Goal: Communication & Community: Answer question/provide support

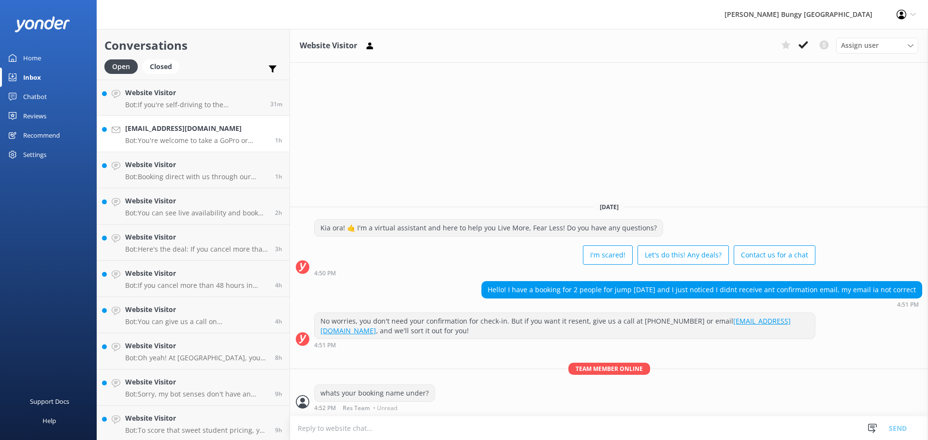
click at [236, 122] on link "[EMAIL_ADDRESS][DOMAIN_NAME] Bot: You're welcome to take a GoPro or alternative…" at bounding box center [193, 134] width 192 height 36
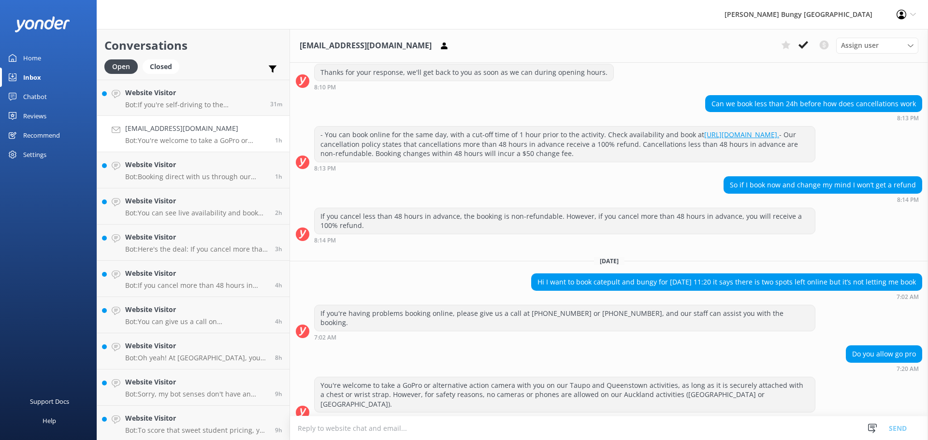
scroll to position [493, 0]
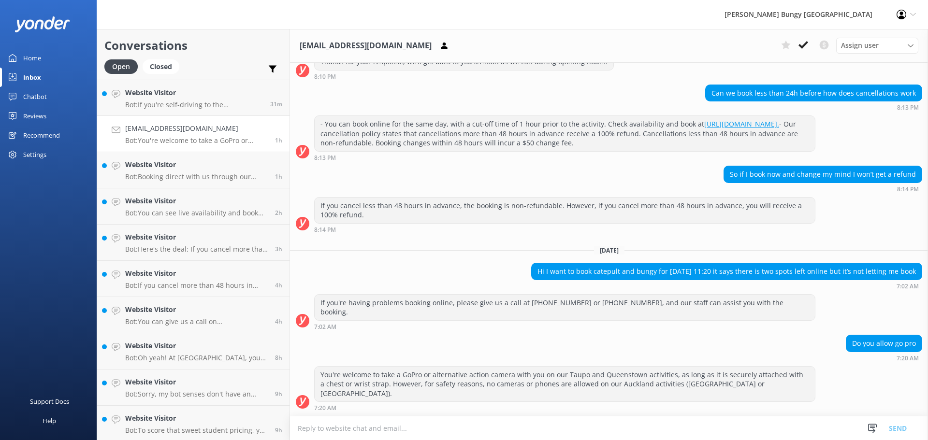
click at [581, 425] on textarea at bounding box center [609, 429] width 638 height 24
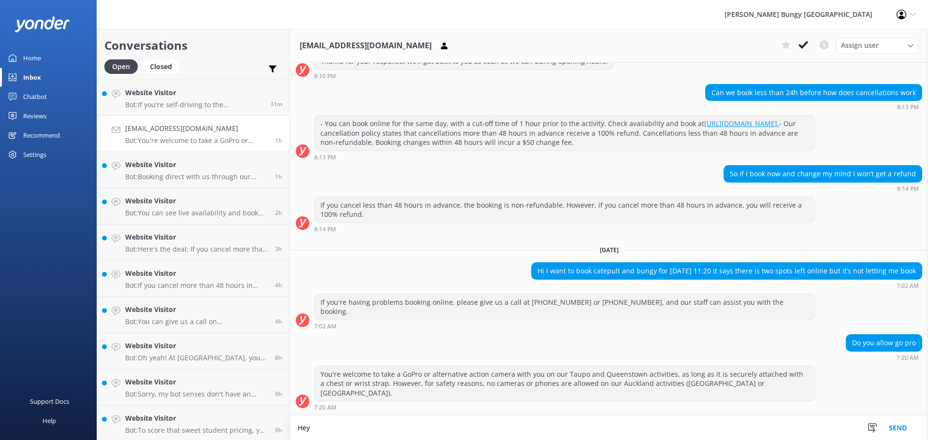
scroll to position [493, 0]
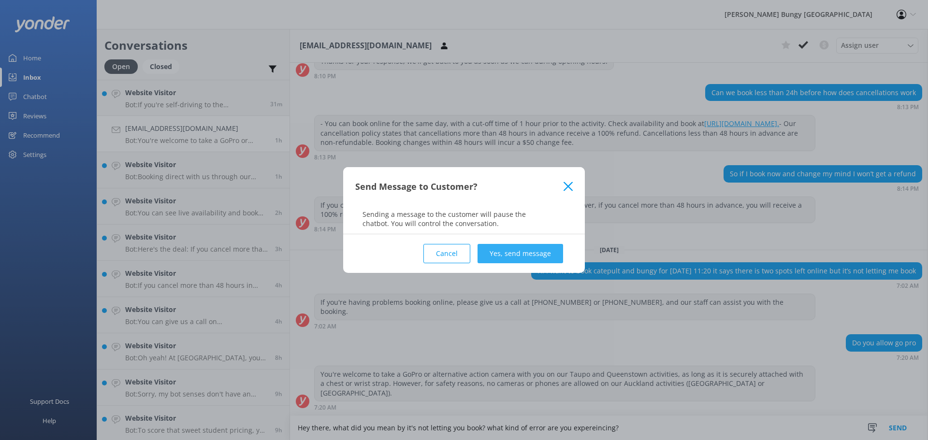
type textarea "Hey there, what did you mean by it's not letting you book? what kind of error a…"
click at [548, 255] on button "Yes, send message" at bounding box center [521, 253] width 86 height 19
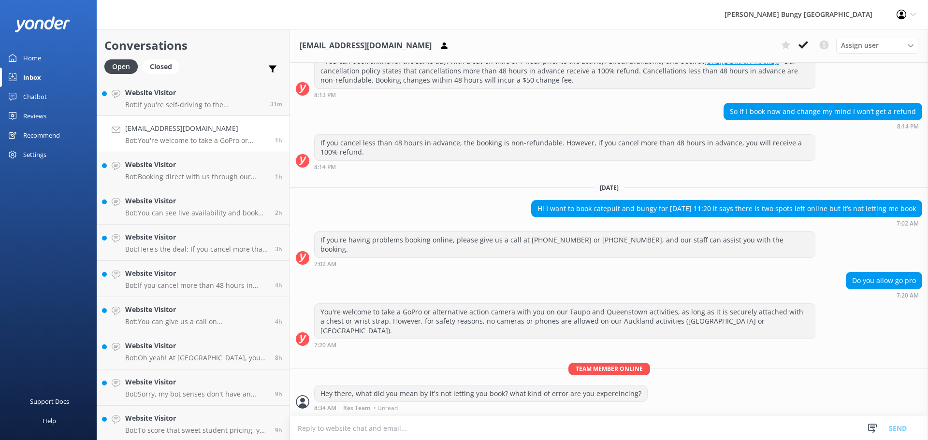
scroll to position [555, 0]
click at [244, 106] on p "Bot: If you're self-driving to the [GEOGRAPHIC_DATA], allow 1.5 hours for the w…" at bounding box center [194, 105] width 138 height 9
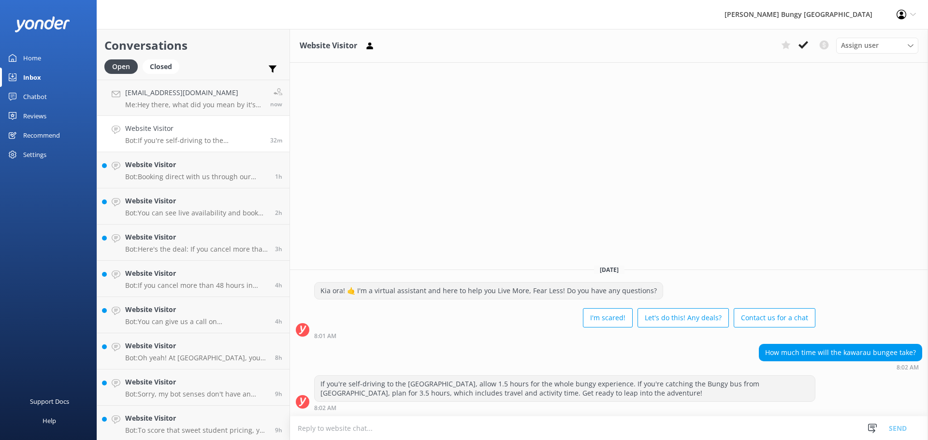
click at [568, 219] on div "Website Visitor Assign user [PERSON_NAME] [PERSON_NAME] Tech Admin [PERSON_NAME…" at bounding box center [609, 234] width 638 height 411
click at [802, 45] on icon at bounding box center [804, 45] width 10 height 10
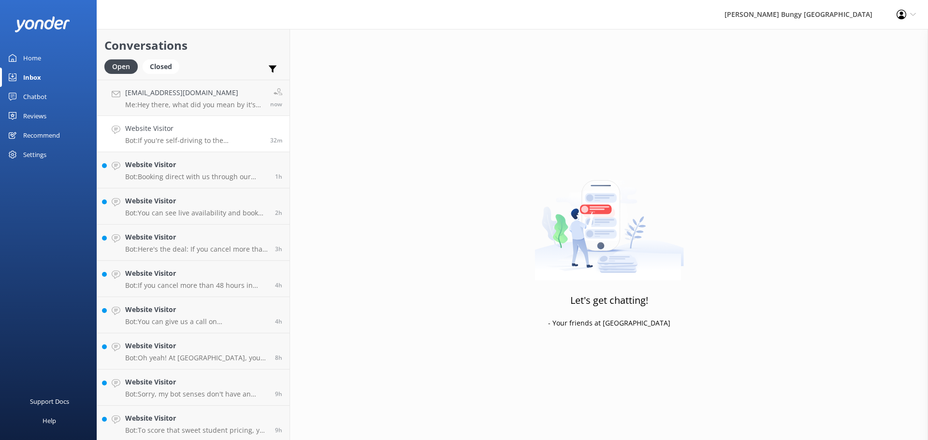
click at [253, 133] on h4 "Website Visitor" at bounding box center [194, 128] width 138 height 11
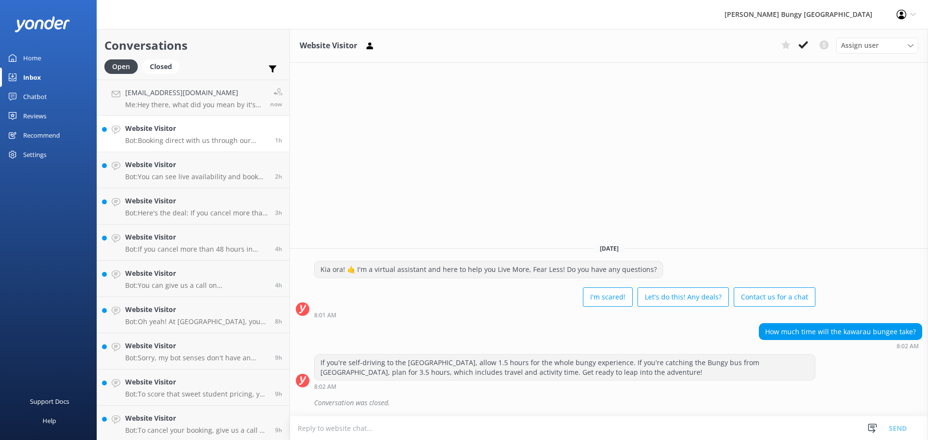
click at [253, 137] on p "Bot: Booking direct with us through our website always hooks you up with the be…" at bounding box center [196, 140] width 143 height 9
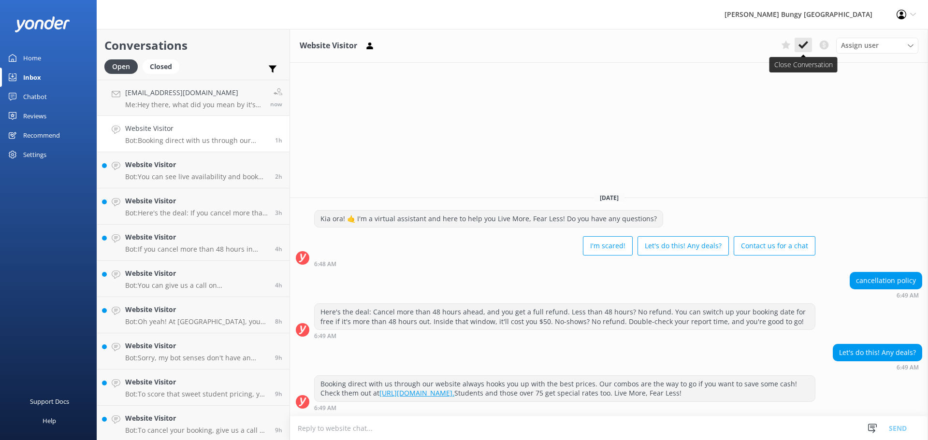
click at [800, 49] on icon at bounding box center [804, 45] width 10 height 10
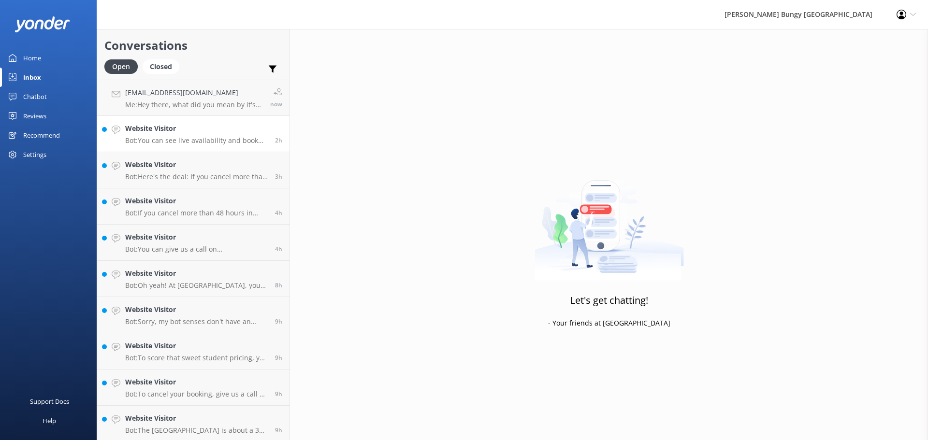
drag, startPoint x: 170, startPoint y: 137, endPoint x: 176, endPoint y: 137, distance: 6.3
click at [170, 137] on p "Bot: You can see live availability and book the Taupō Swing on our website at […" at bounding box center [196, 140] width 143 height 9
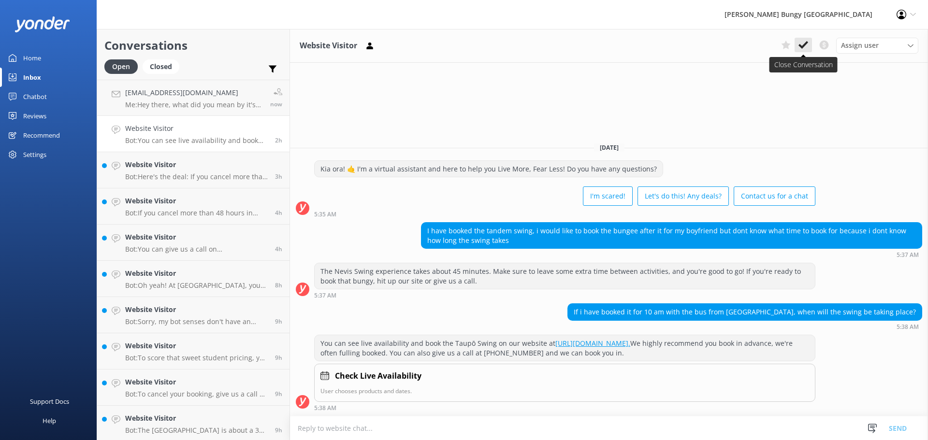
click at [807, 47] on icon at bounding box center [804, 45] width 10 height 10
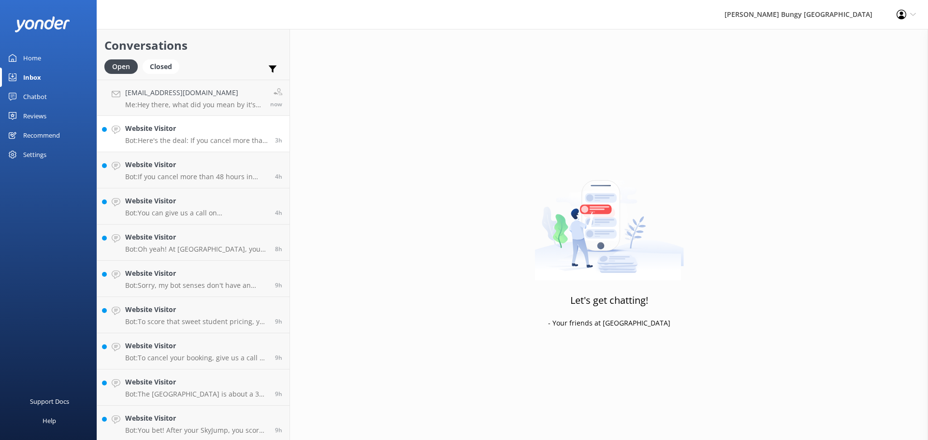
click at [241, 137] on p "Bot: Here's the deal: If you cancel more than 48 hours in advance, you get a 10…" at bounding box center [196, 140] width 143 height 9
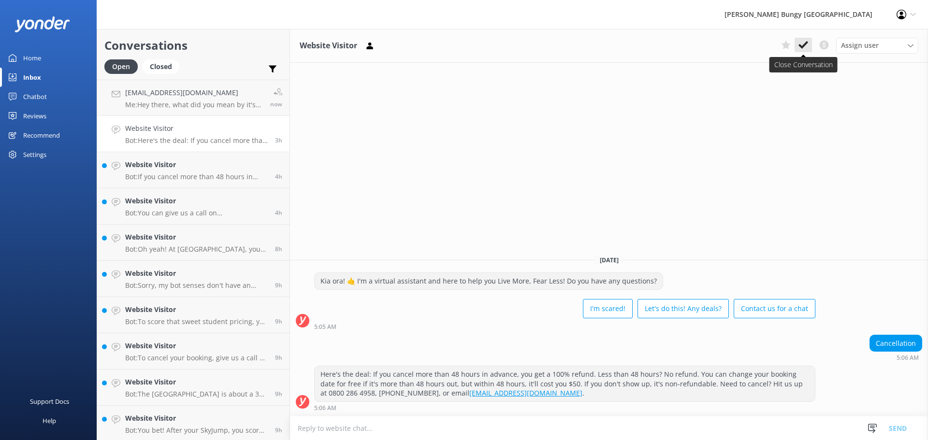
click at [801, 52] on button at bounding box center [803, 45] width 17 height 15
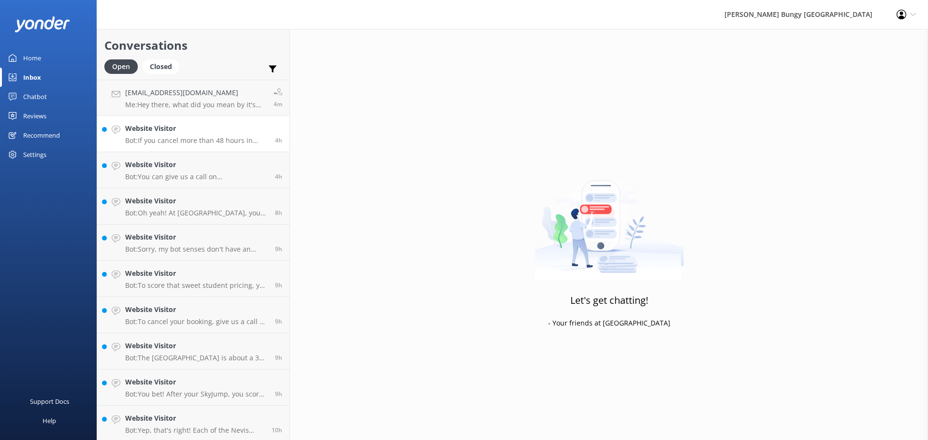
click at [229, 131] on h4 "Website Visitor" at bounding box center [196, 128] width 143 height 11
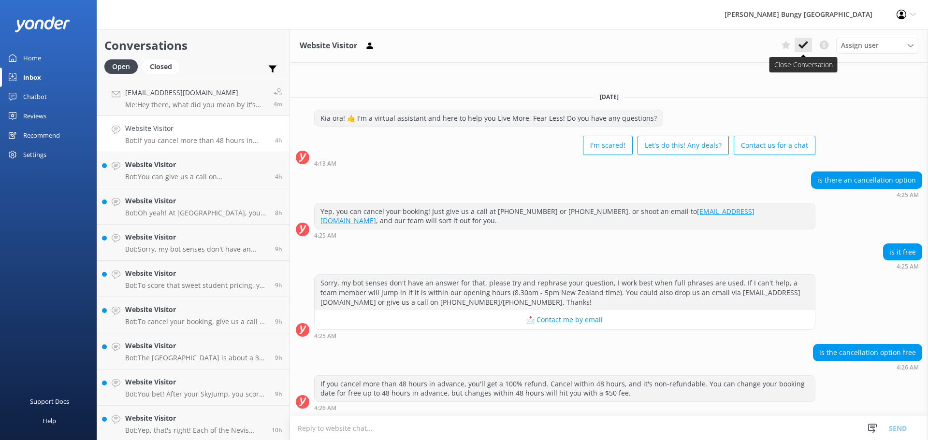
click at [804, 44] on use at bounding box center [804, 45] width 10 height 8
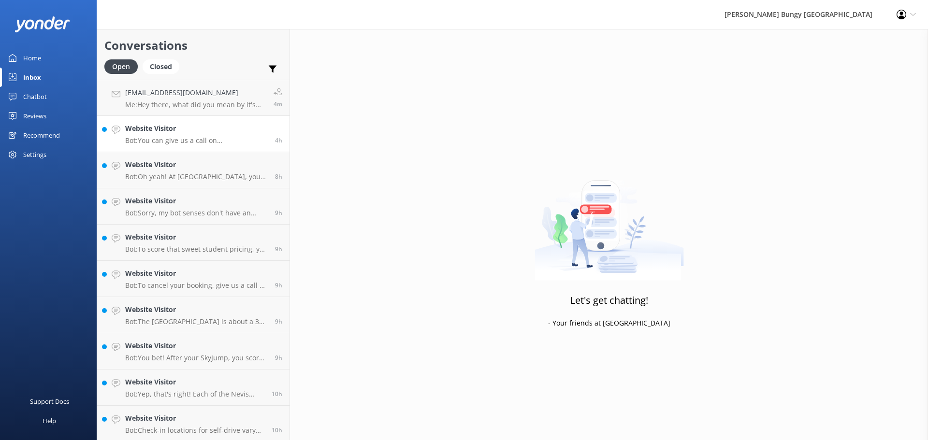
click at [231, 123] on link "Website Visitor Bot: You can give us a call on [PHONE_NUMBER] or [PHONE_NUMBER]…" at bounding box center [193, 134] width 192 height 36
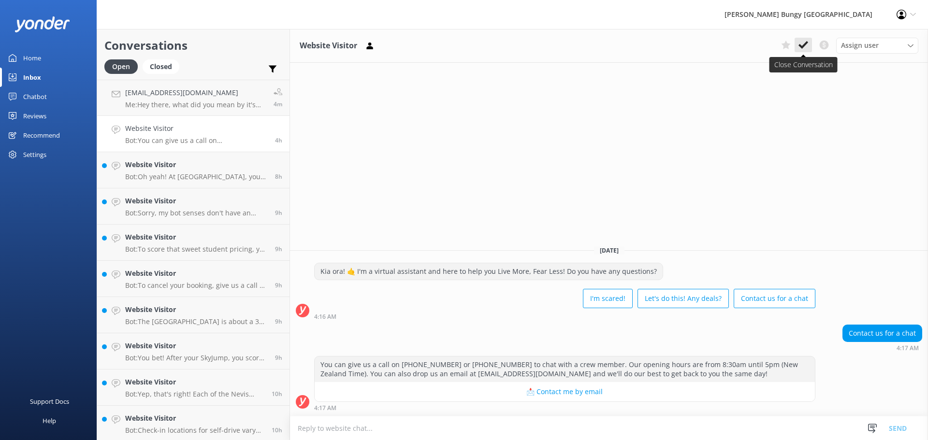
click at [802, 44] on icon at bounding box center [804, 45] width 10 height 10
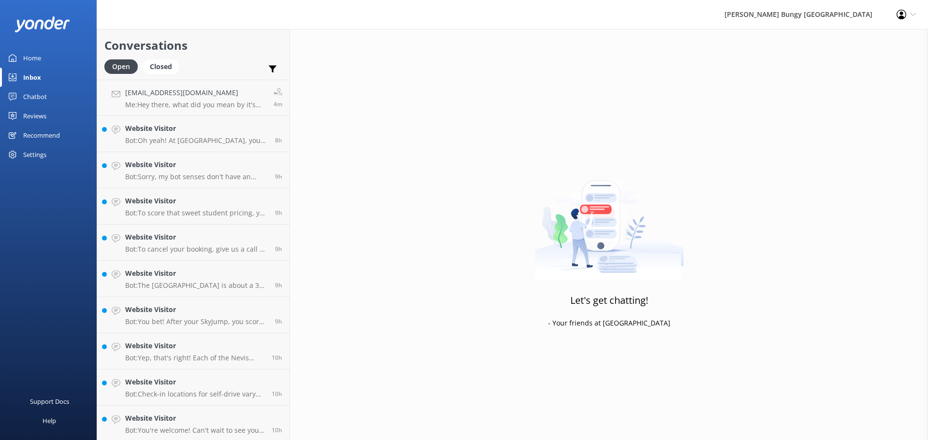
click at [243, 128] on h4 "Website Visitor" at bounding box center [196, 128] width 143 height 11
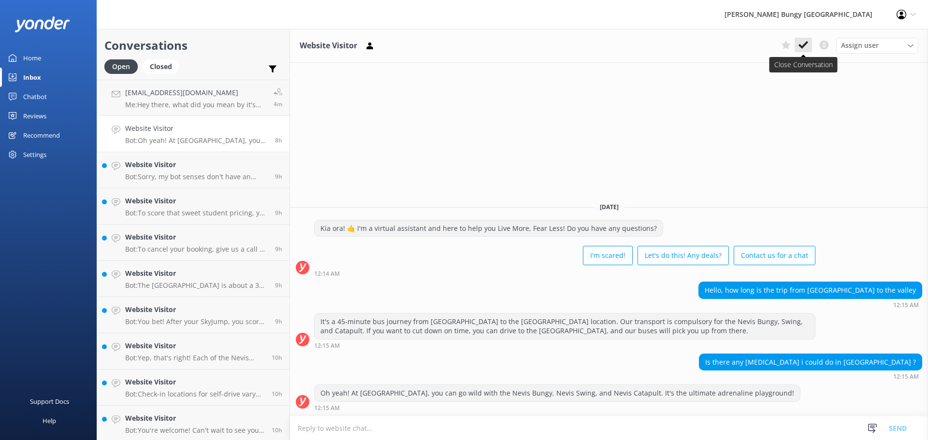
click at [804, 45] on use at bounding box center [804, 45] width 10 height 8
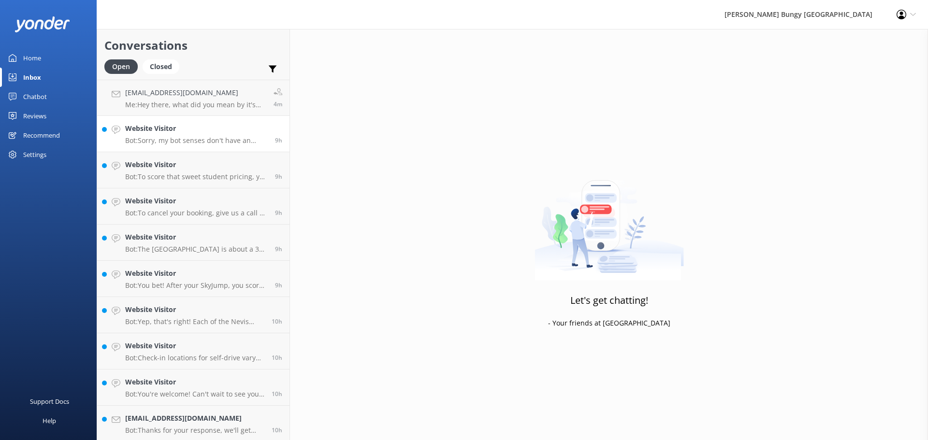
click at [230, 138] on p "Bot: Sorry, my bot senses don't have an answer for that, please try and rephras…" at bounding box center [196, 140] width 143 height 9
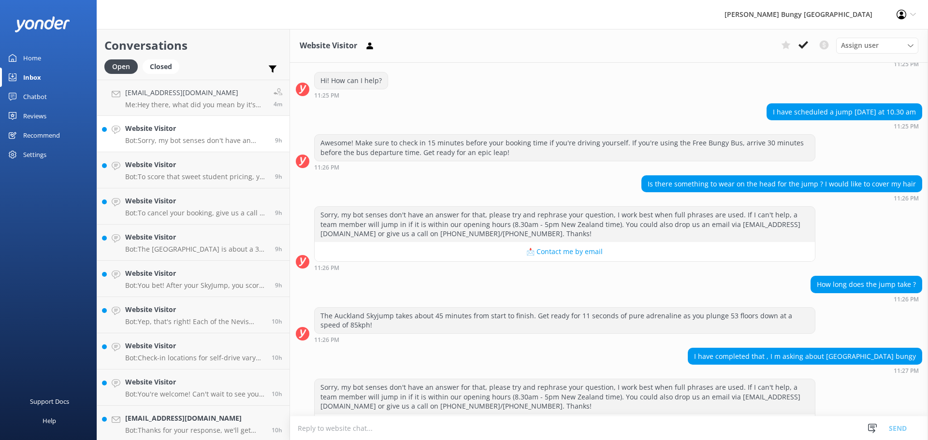
scroll to position [142, 0]
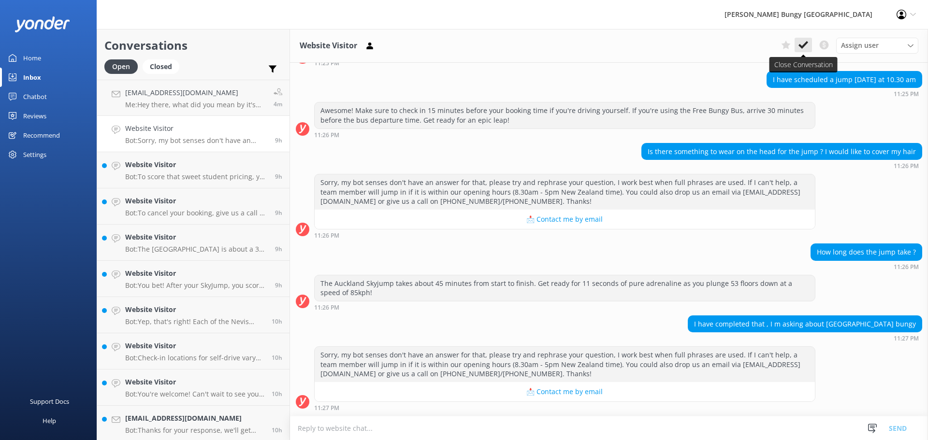
click at [802, 48] on use at bounding box center [804, 45] width 10 height 8
click at [248, 132] on h4 "Website Visitor" at bounding box center [196, 128] width 143 height 11
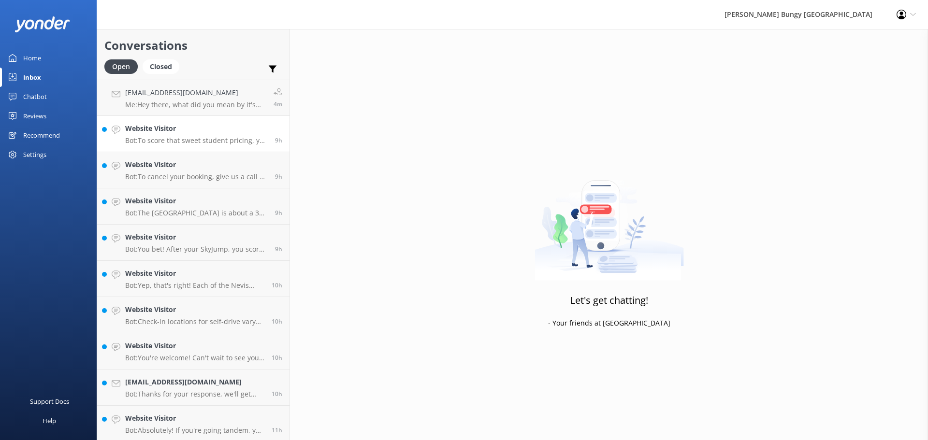
click at [256, 134] on div "Website Visitor Bot: To score that sweet student pricing, you gotta be studying…" at bounding box center [196, 133] width 143 height 21
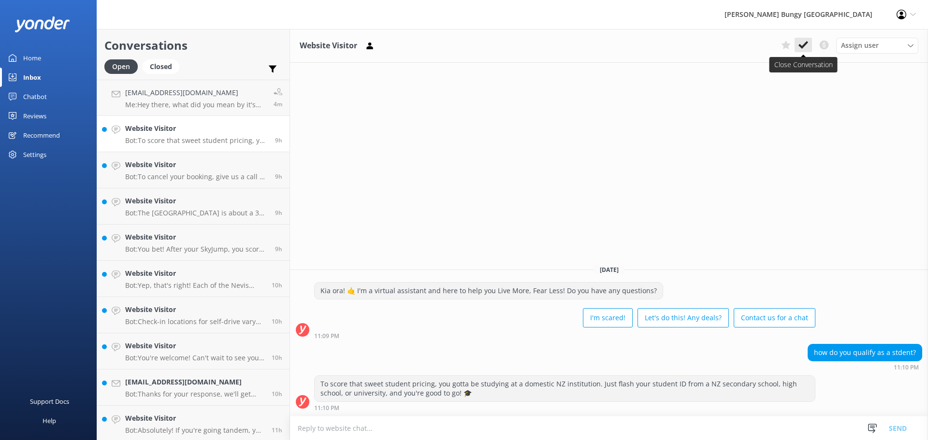
click at [804, 48] on icon at bounding box center [804, 45] width 10 height 10
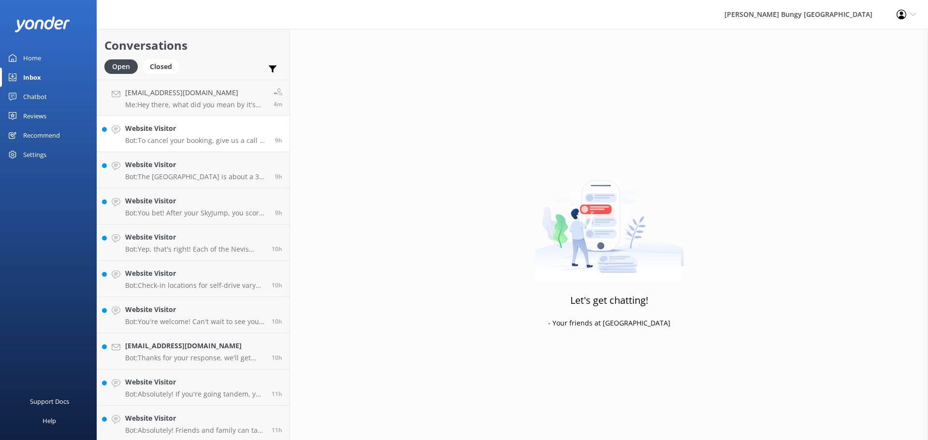
click at [240, 135] on div "Website Visitor Bot: To cancel your booking, give us a call at [PHONE_NUMBER] o…" at bounding box center [196, 133] width 143 height 21
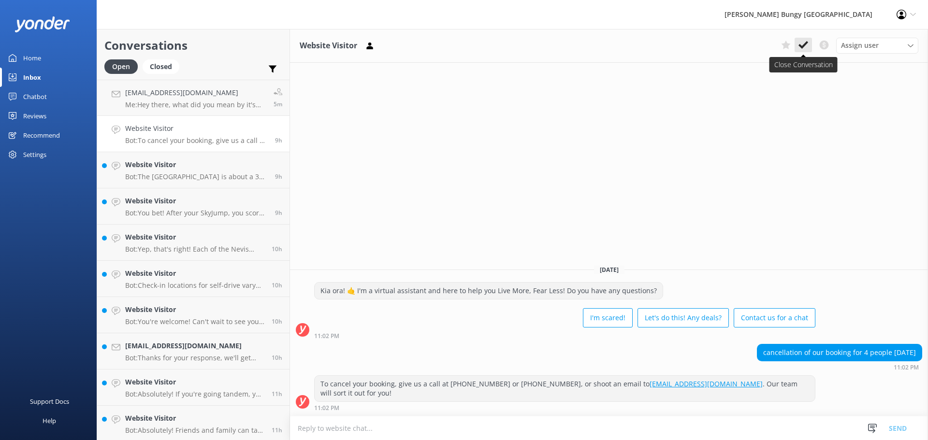
click at [806, 46] on icon at bounding box center [804, 45] width 10 height 10
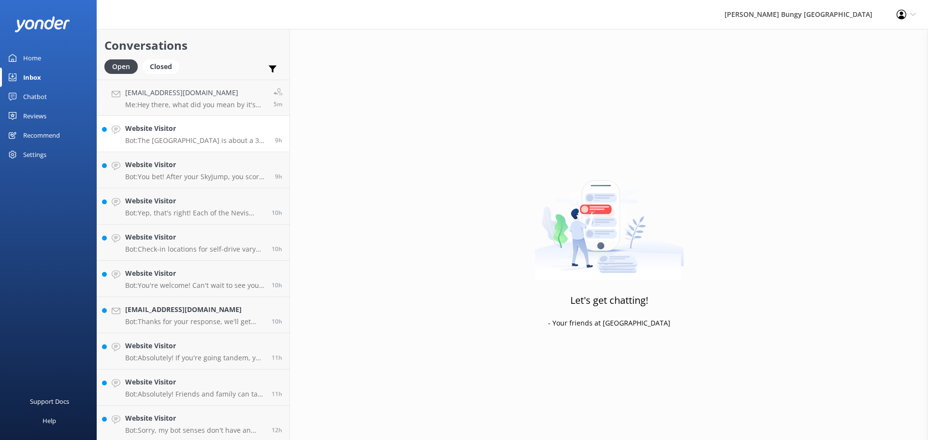
click at [228, 133] on h4 "Website Visitor" at bounding box center [196, 128] width 143 height 11
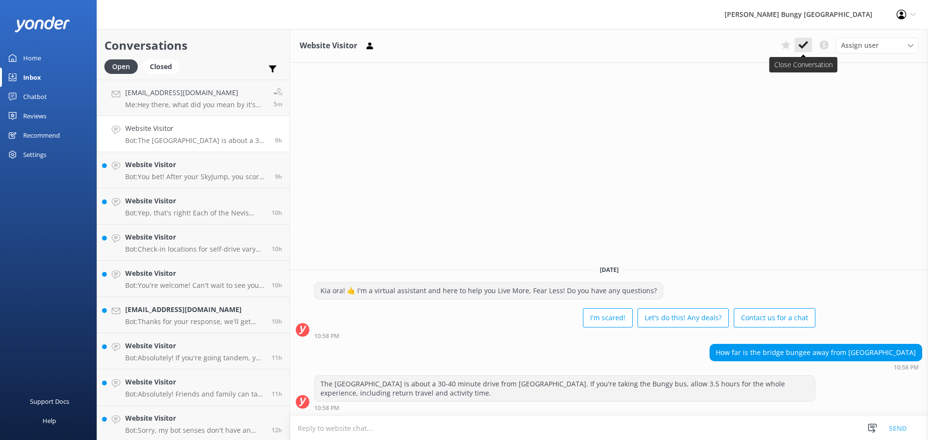
click at [802, 48] on use at bounding box center [804, 45] width 10 height 8
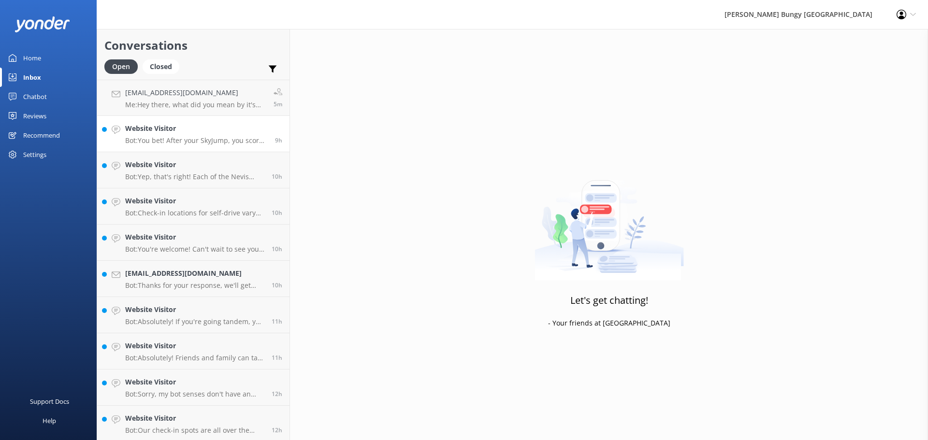
click at [151, 134] on h4 "Website Visitor" at bounding box center [196, 128] width 143 height 11
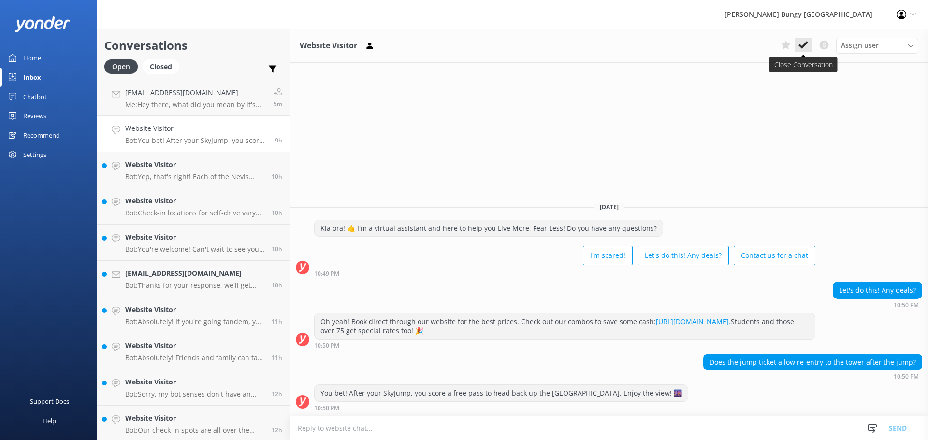
click at [811, 50] on button at bounding box center [803, 45] width 17 height 15
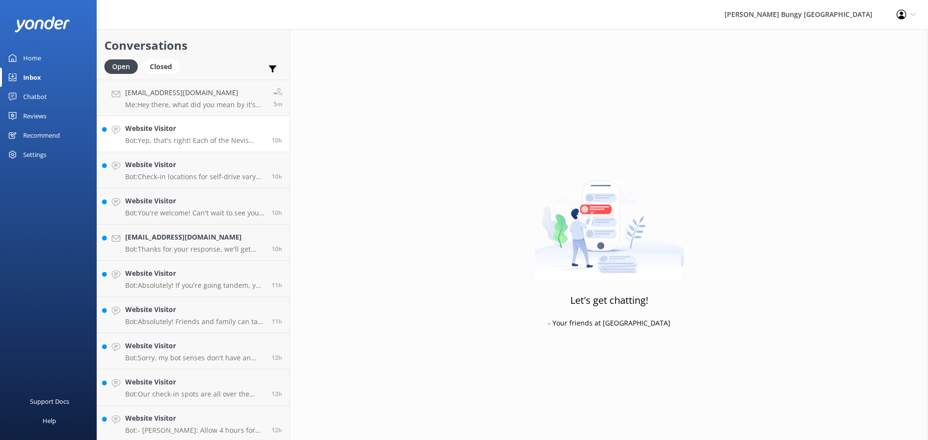
click at [231, 142] on p "Bot: Yep, that's right! Each of the Nevis activities—Catapult, Swing, and Bungy…" at bounding box center [194, 140] width 139 height 9
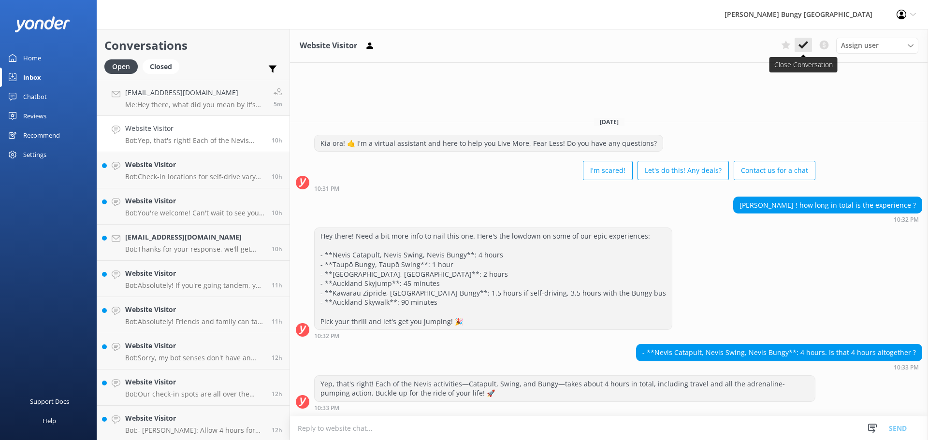
click at [806, 51] on button at bounding box center [803, 45] width 17 height 15
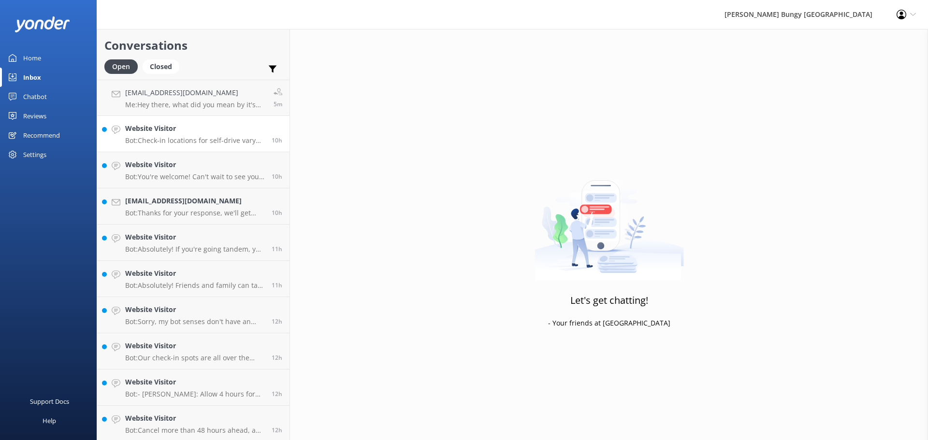
click at [220, 132] on h4 "Website Visitor" at bounding box center [194, 128] width 139 height 11
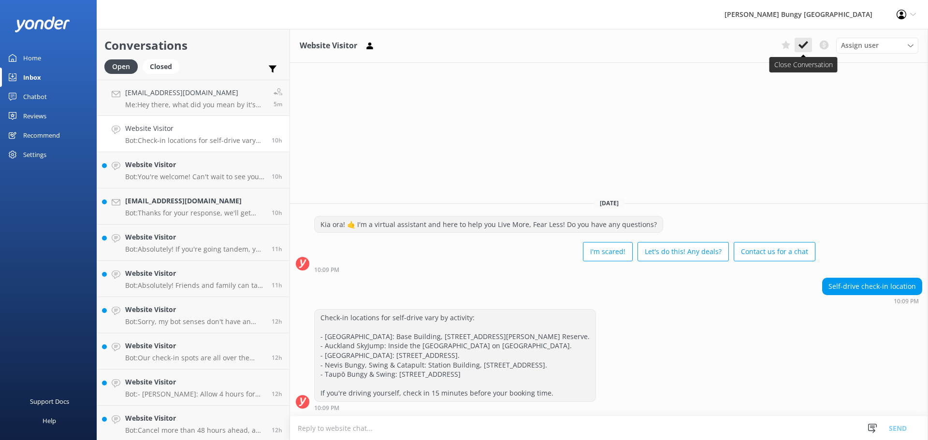
click at [802, 51] on button at bounding box center [803, 45] width 17 height 15
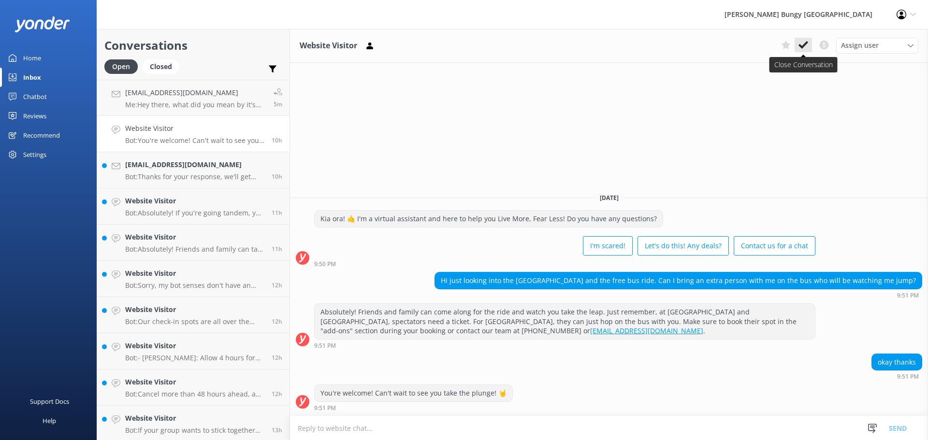
click at [801, 48] on icon at bounding box center [804, 45] width 10 height 10
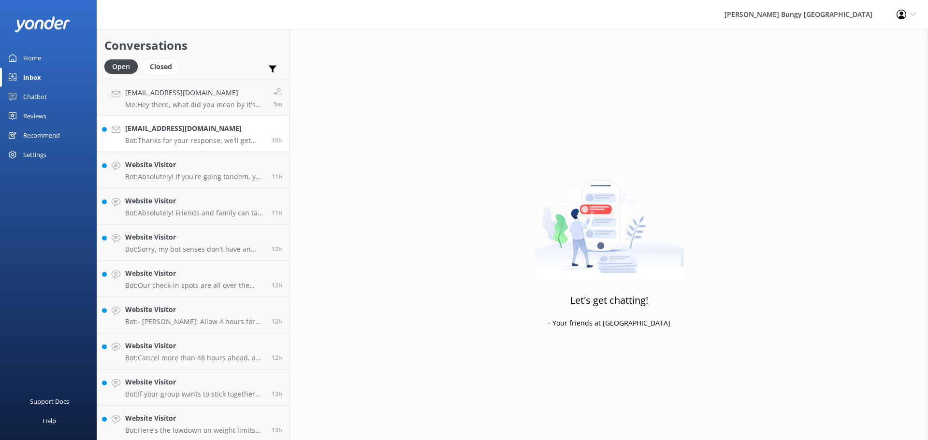
click at [175, 135] on div "[EMAIL_ADDRESS][DOMAIN_NAME] Bot: Thanks for your response, we'll get back to y…" at bounding box center [194, 133] width 139 height 21
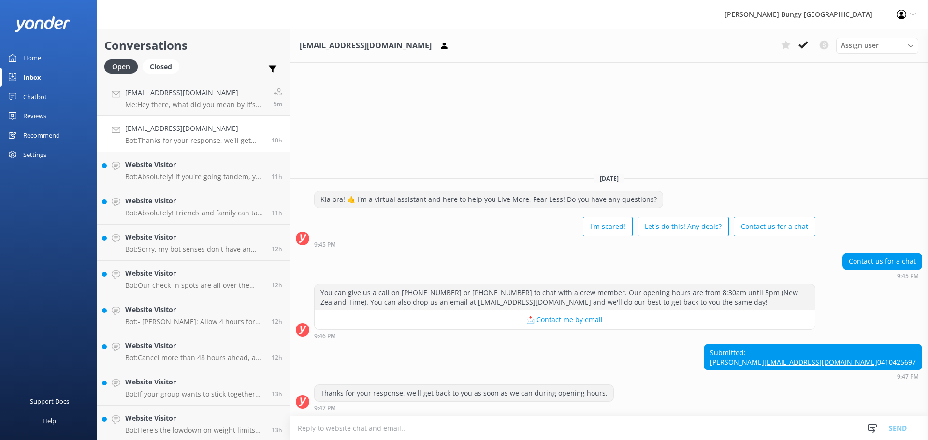
click at [647, 423] on textarea at bounding box center [609, 429] width 638 height 24
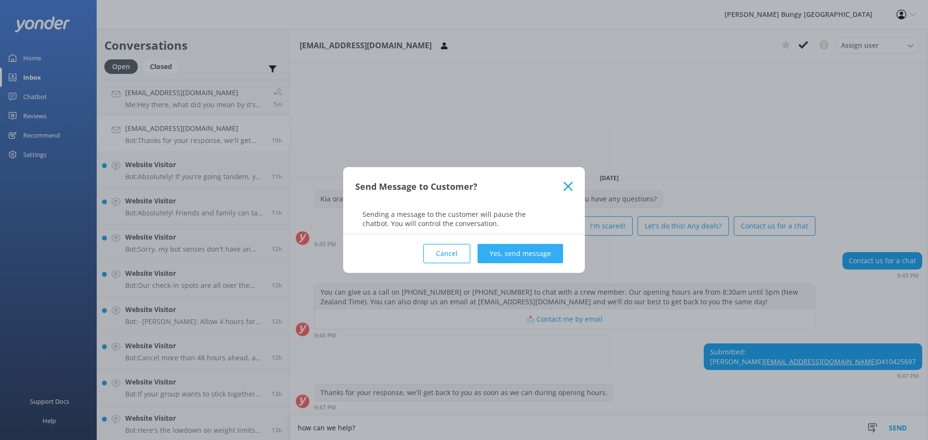
type textarea "how can we help?"
click at [528, 253] on button "Yes, send message" at bounding box center [521, 253] width 86 height 19
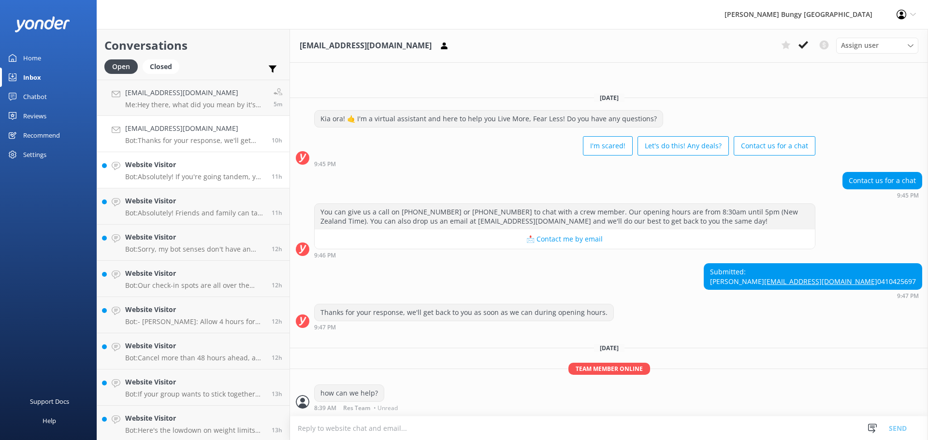
click at [244, 168] on h4 "Website Visitor" at bounding box center [194, 165] width 139 height 11
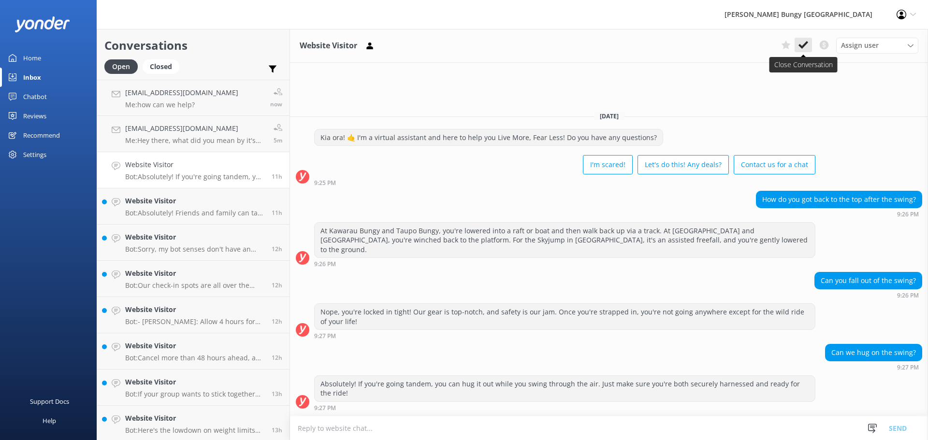
click at [803, 46] on use at bounding box center [804, 45] width 10 height 8
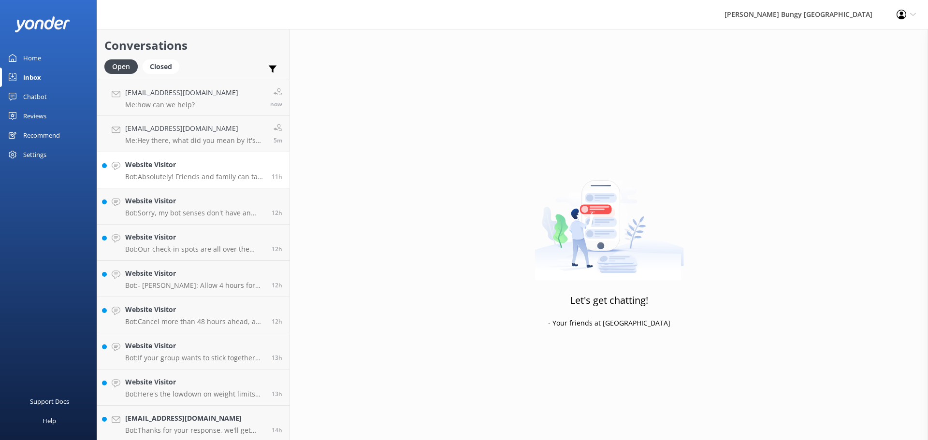
click at [246, 160] on h4 "Website Visitor" at bounding box center [194, 165] width 139 height 11
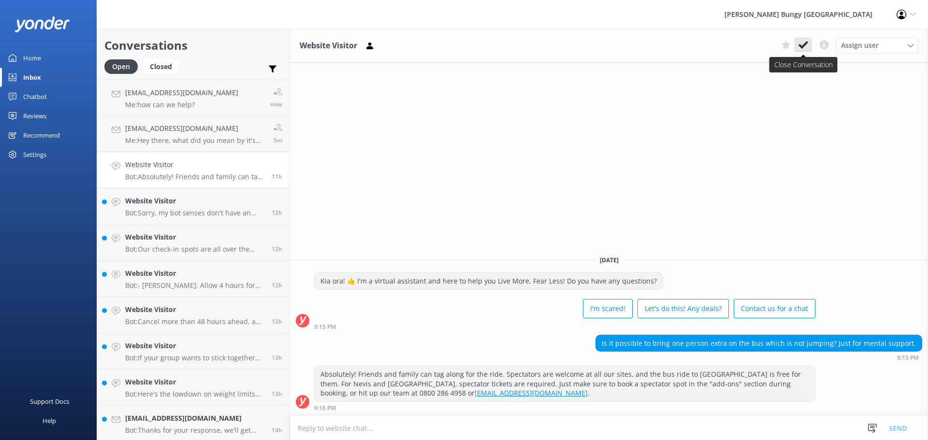
click at [804, 46] on use at bounding box center [804, 45] width 10 height 8
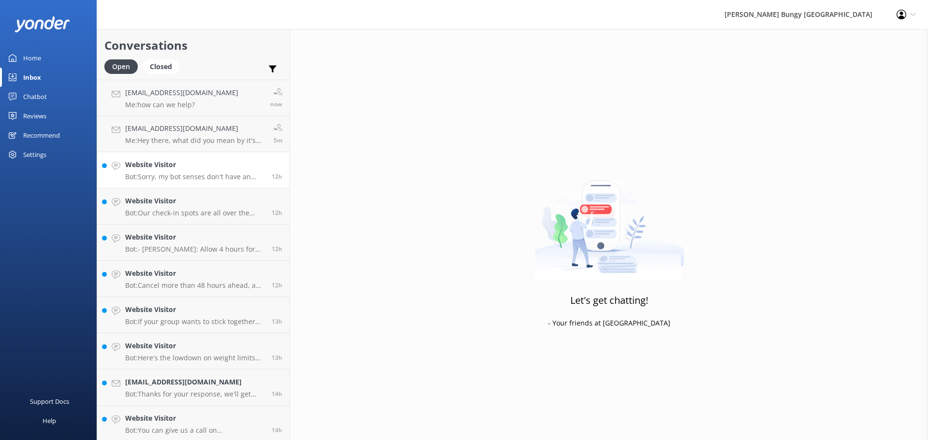
click at [235, 171] on div "Website Visitor Bot: Sorry, my bot senses don't have an answer for that, please…" at bounding box center [194, 170] width 139 height 21
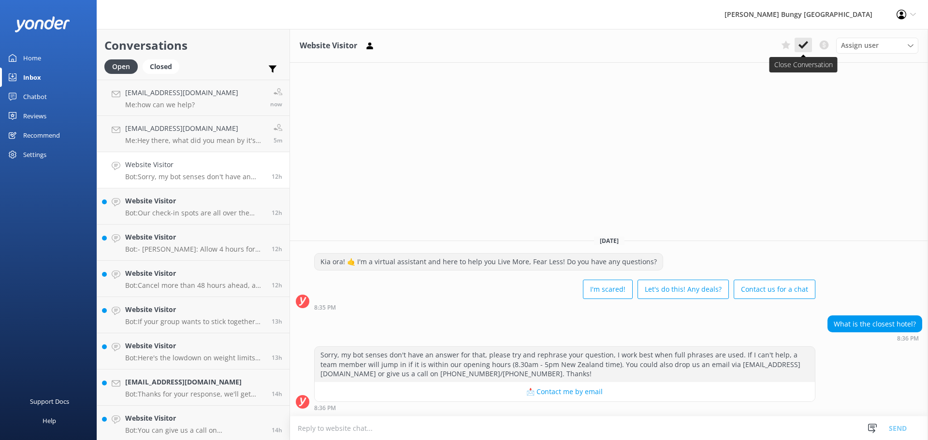
click at [804, 47] on use at bounding box center [804, 45] width 10 height 8
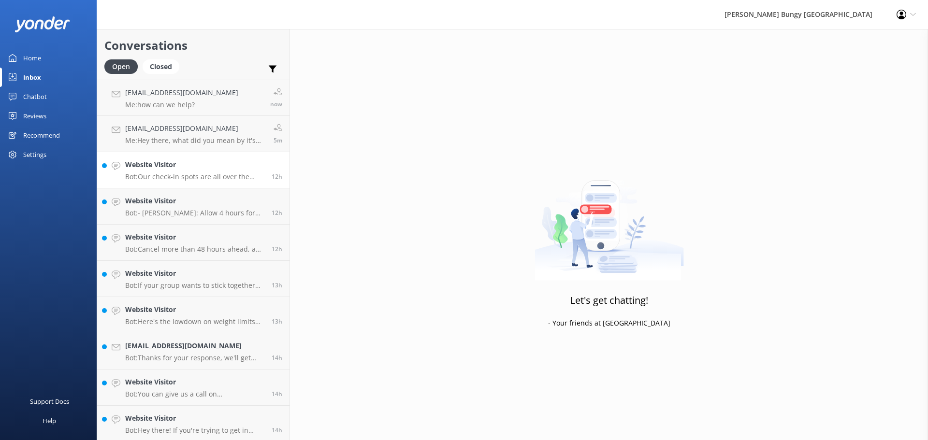
click at [217, 169] on h4 "Website Visitor" at bounding box center [194, 165] width 139 height 11
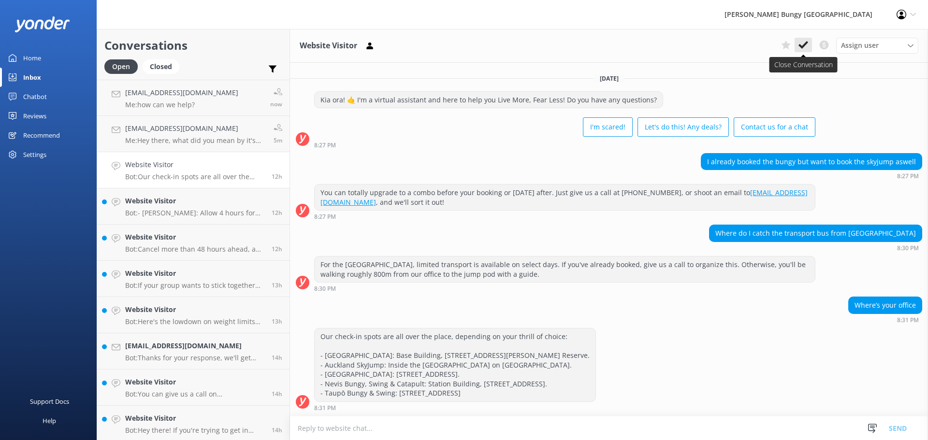
click at [802, 44] on icon at bounding box center [804, 45] width 10 height 10
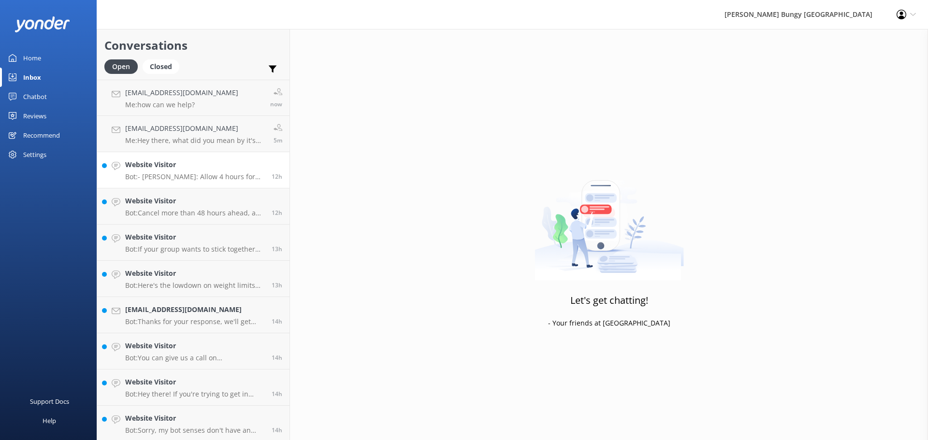
click at [237, 157] on link "Website Visitor Bot: - [PERSON_NAME]: Allow 4 hours for the whole experience, i…" at bounding box center [193, 170] width 192 height 36
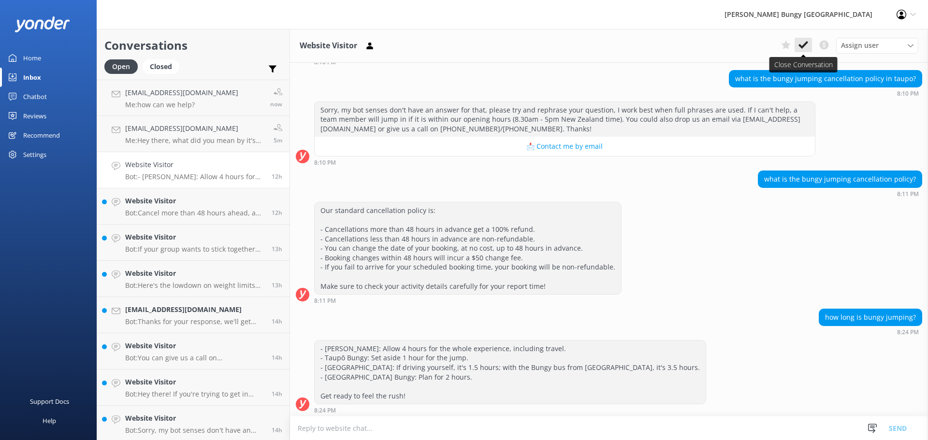
scroll to position [183, 0]
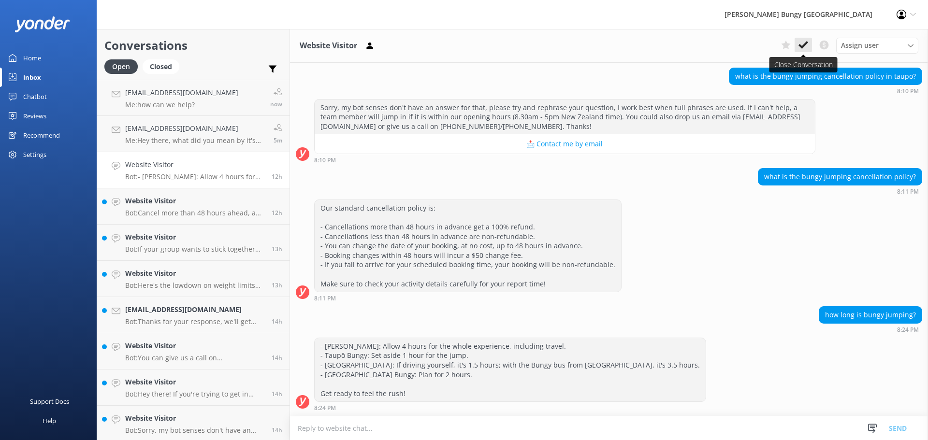
click at [804, 44] on use at bounding box center [804, 45] width 10 height 8
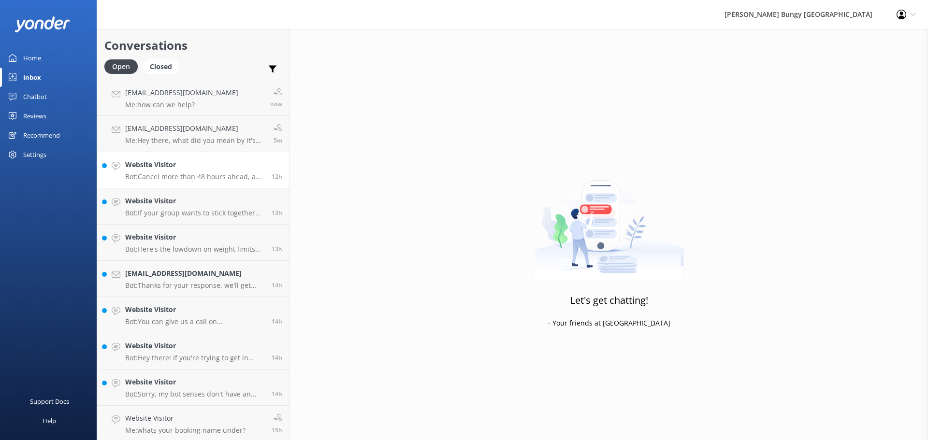
click at [221, 169] on h4 "Website Visitor" at bounding box center [194, 165] width 139 height 11
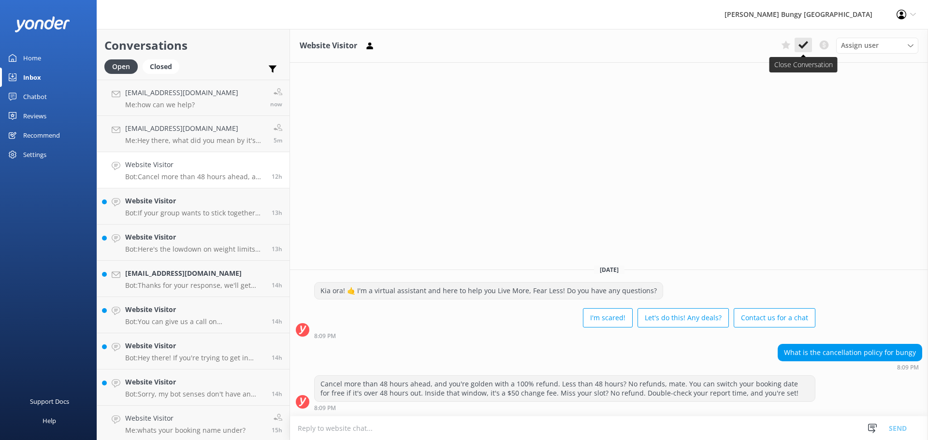
click at [804, 43] on icon at bounding box center [804, 45] width 10 height 10
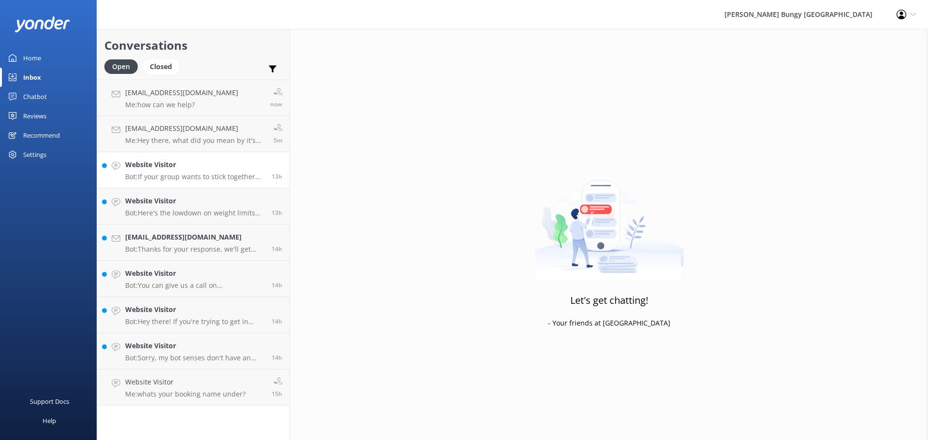
click at [254, 172] on div "Website Visitor Bot: If your group wants to stick together but there aren't eno…" at bounding box center [194, 170] width 139 height 21
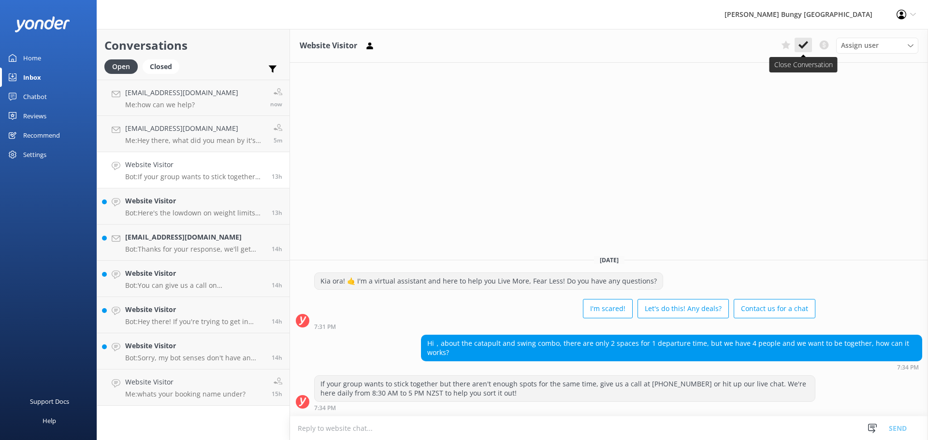
click at [802, 43] on icon at bounding box center [804, 45] width 10 height 10
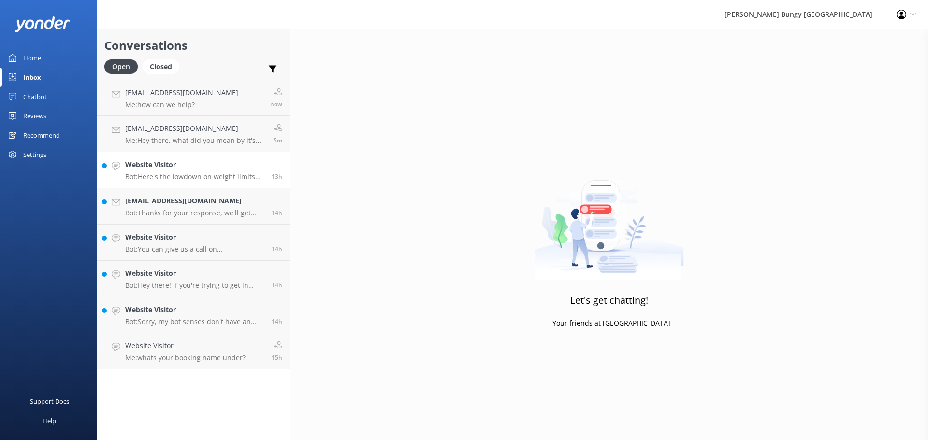
click at [239, 175] on p "Bot: Here's the lowdown on weight limits for our adrenaline-pumping activities:…" at bounding box center [194, 177] width 139 height 9
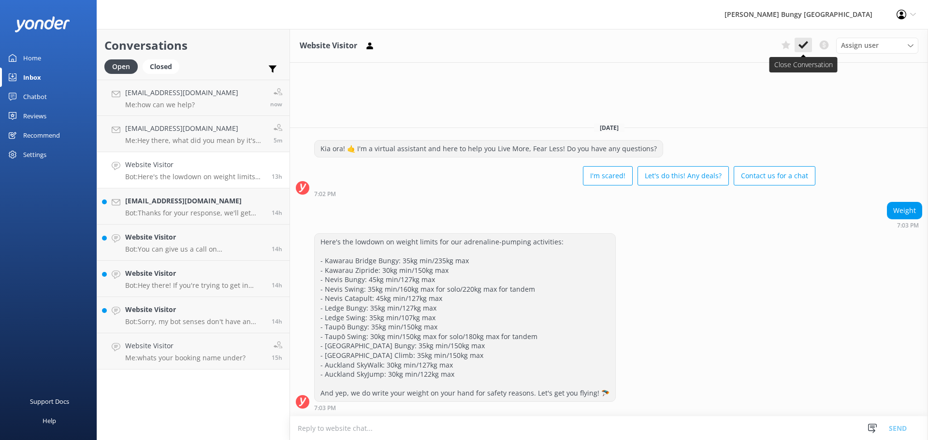
click at [809, 46] on button at bounding box center [803, 45] width 17 height 15
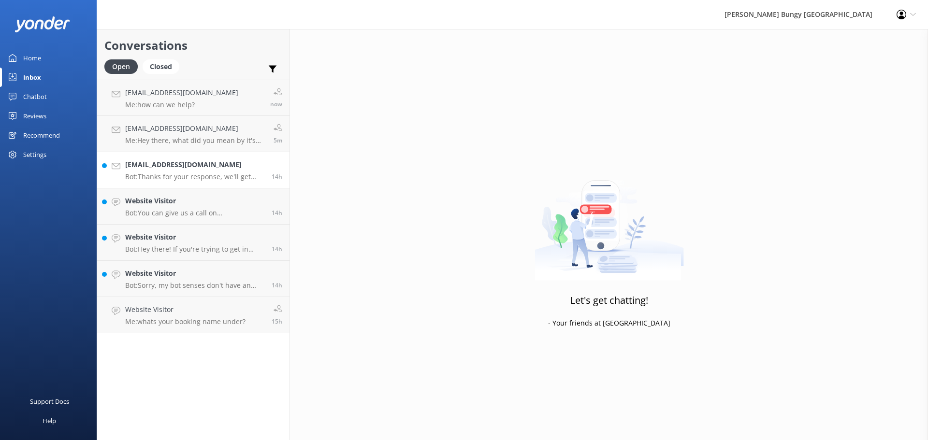
click at [235, 172] on div "[EMAIL_ADDRESS][DOMAIN_NAME] Bot: Thanks for your response, we'll get back to y…" at bounding box center [194, 170] width 139 height 21
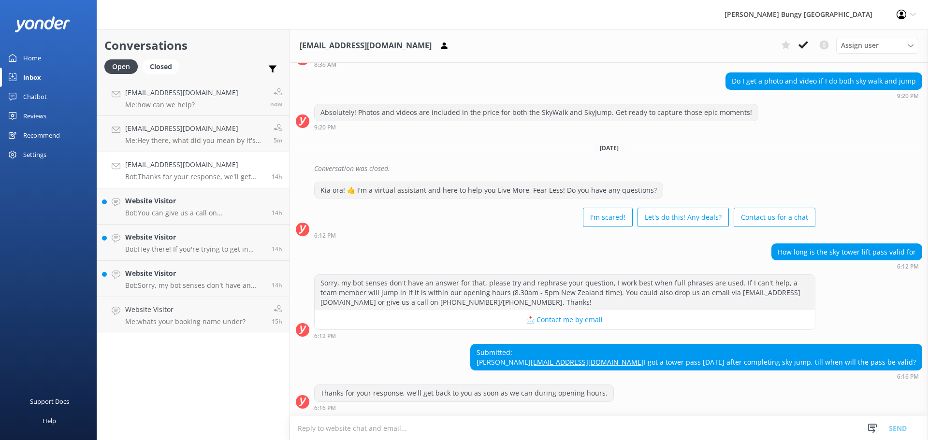
scroll to position [575, 0]
click at [762, 364] on div "Submitted: [PERSON_NAME] [EMAIL_ADDRESS][DOMAIN_NAME] I got a tower pass [DATE]…" at bounding box center [696, 358] width 451 height 26
click at [725, 435] on textarea at bounding box center [609, 429] width 638 height 24
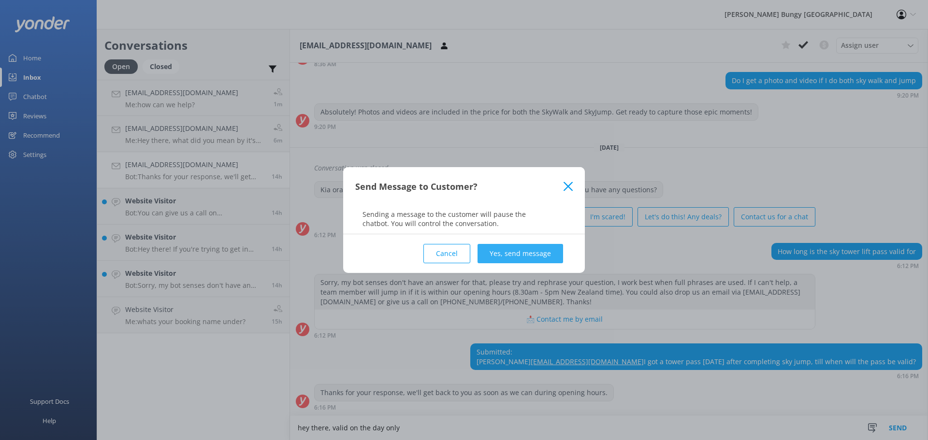
type textarea "hey there, valid on the day only"
click at [554, 260] on button "Yes, send message" at bounding box center [521, 253] width 86 height 19
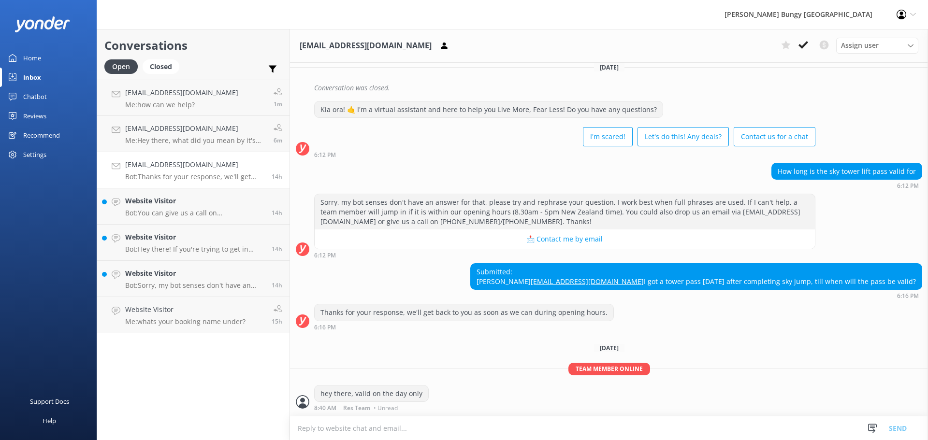
scroll to position [656, 0]
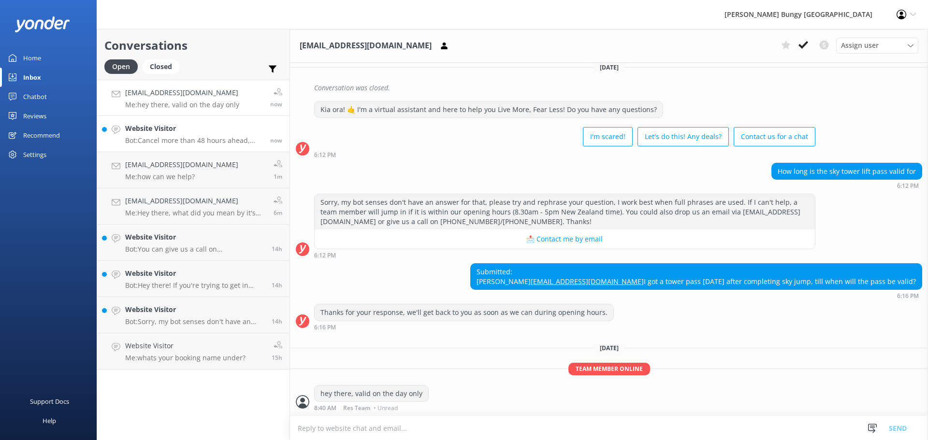
click at [204, 129] on h4 "Website Visitor" at bounding box center [194, 128] width 138 height 11
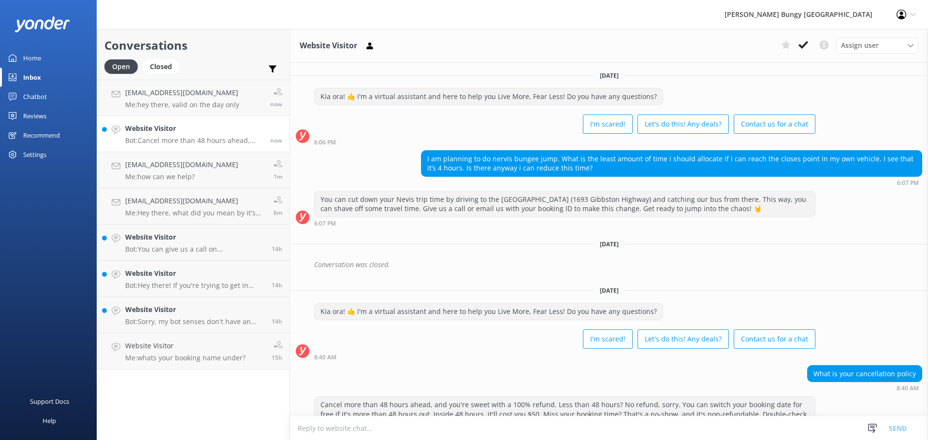
scroll to position [30, 0]
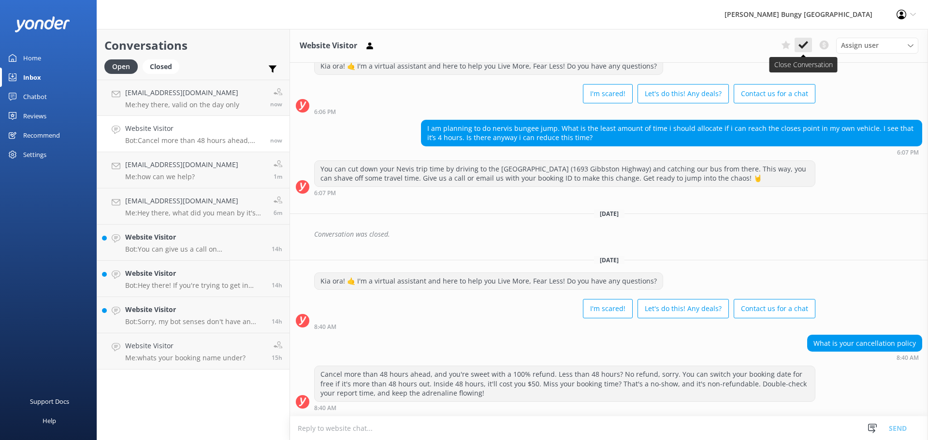
click at [805, 48] on icon at bounding box center [804, 45] width 10 height 10
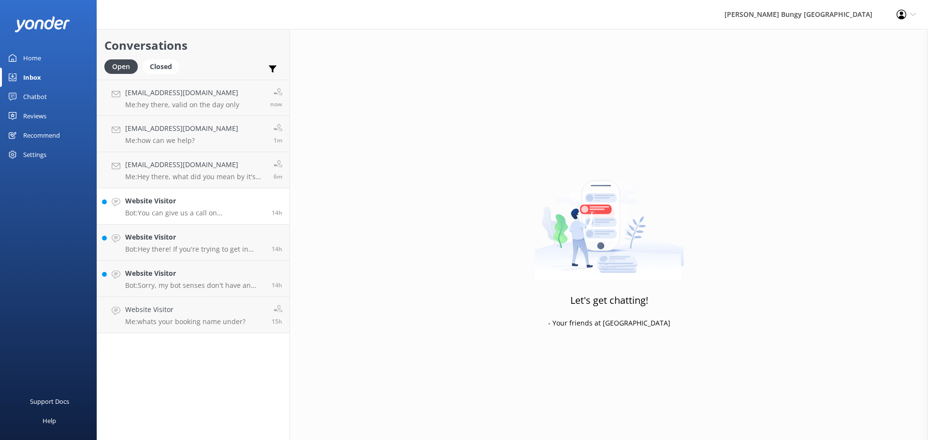
click at [238, 190] on link "Website Visitor Bot: You can give us a call on [PHONE_NUMBER] or [PHONE_NUMBER]…" at bounding box center [193, 207] width 192 height 36
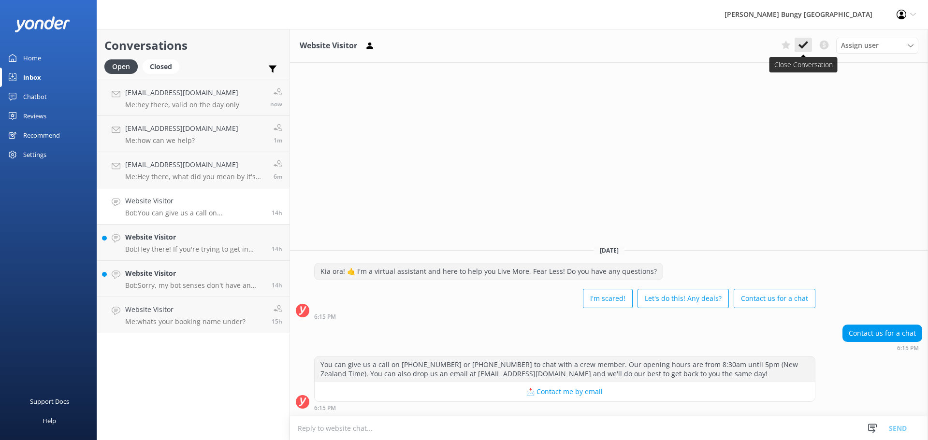
click at [806, 44] on use at bounding box center [804, 45] width 10 height 8
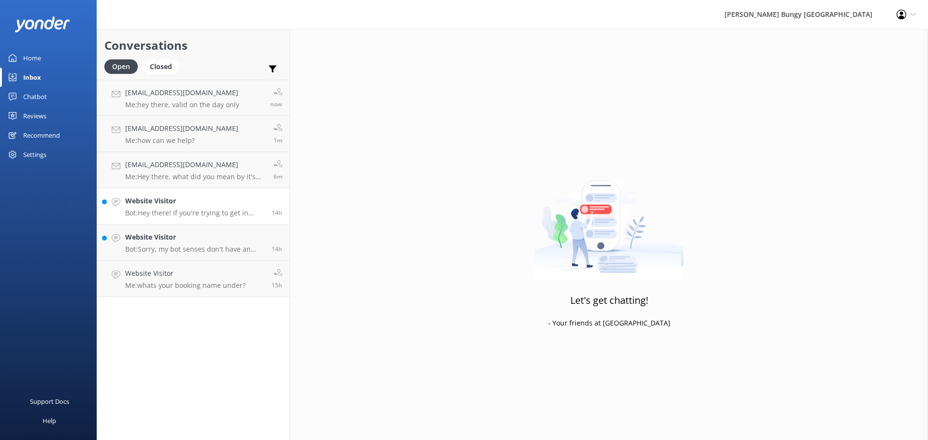
click at [201, 200] on h4 "Website Visitor" at bounding box center [194, 201] width 139 height 11
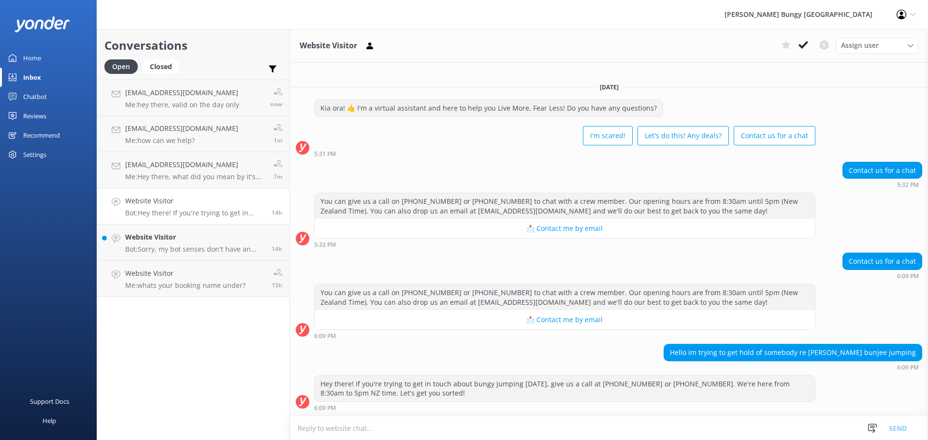
click at [805, 39] on button at bounding box center [803, 45] width 17 height 15
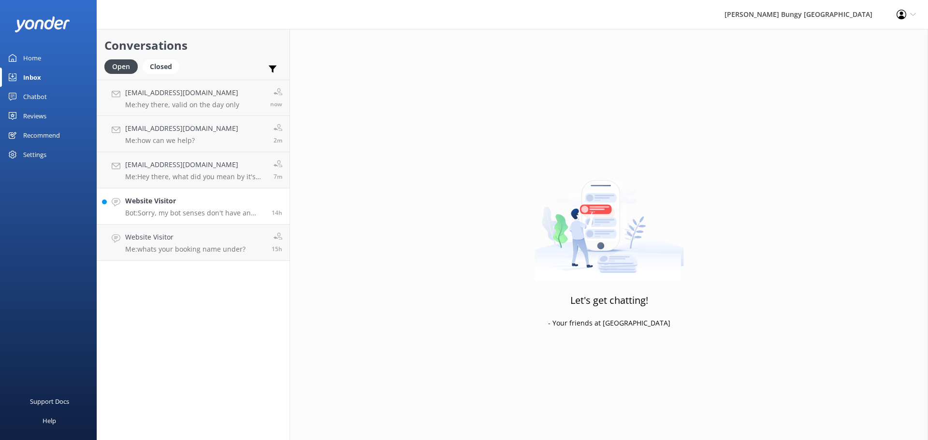
click at [265, 211] on div "14h" at bounding box center [273, 206] width 18 height 21
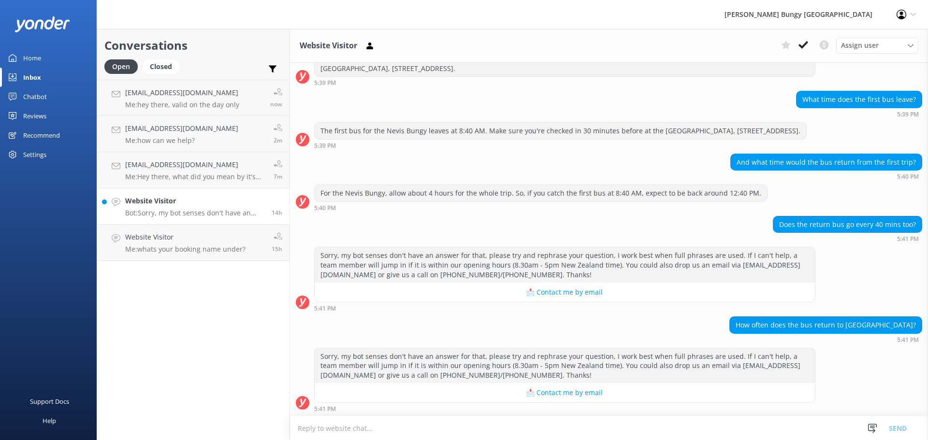
scroll to position [132, 0]
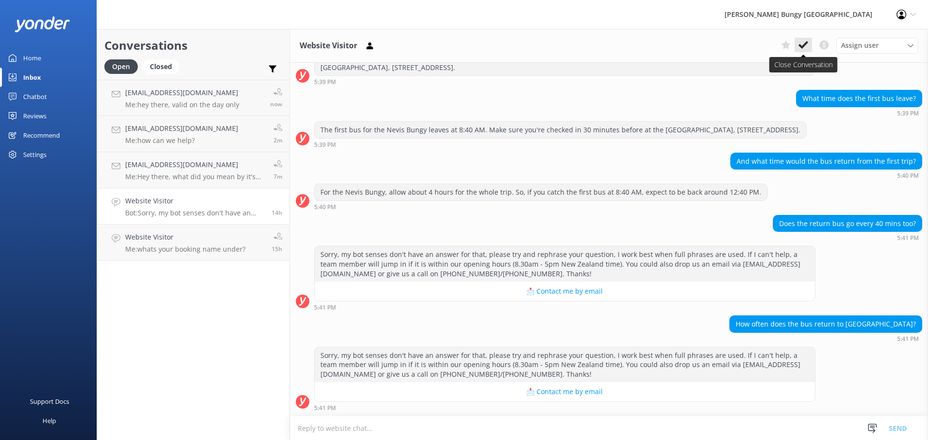
click at [799, 43] on icon at bounding box center [804, 45] width 10 height 10
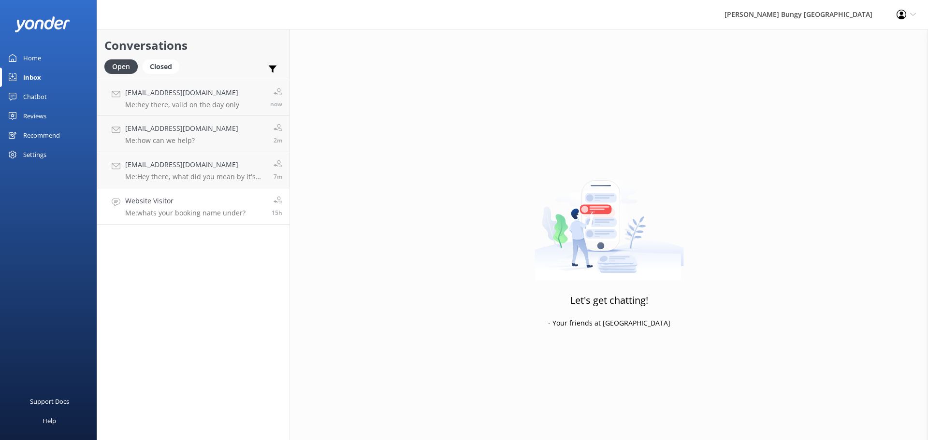
click at [230, 215] on p "Me: whats your booking name under?" at bounding box center [185, 213] width 120 height 9
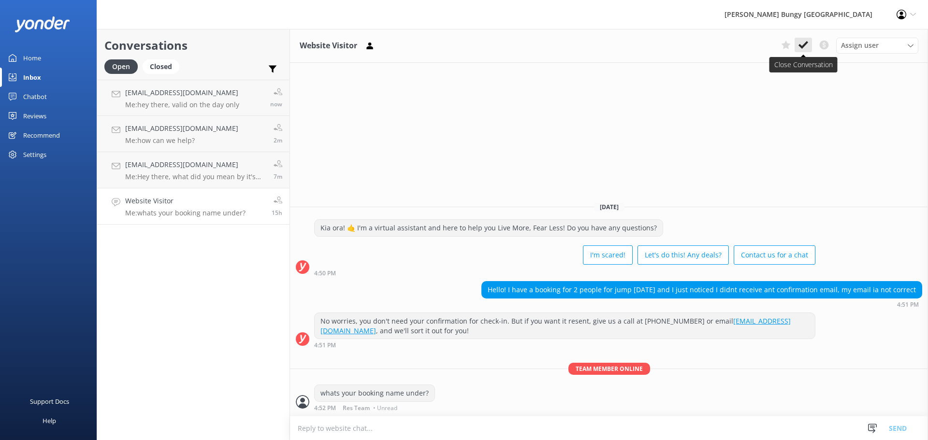
click at [804, 44] on use at bounding box center [804, 45] width 10 height 8
